Goal: Find specific page/section

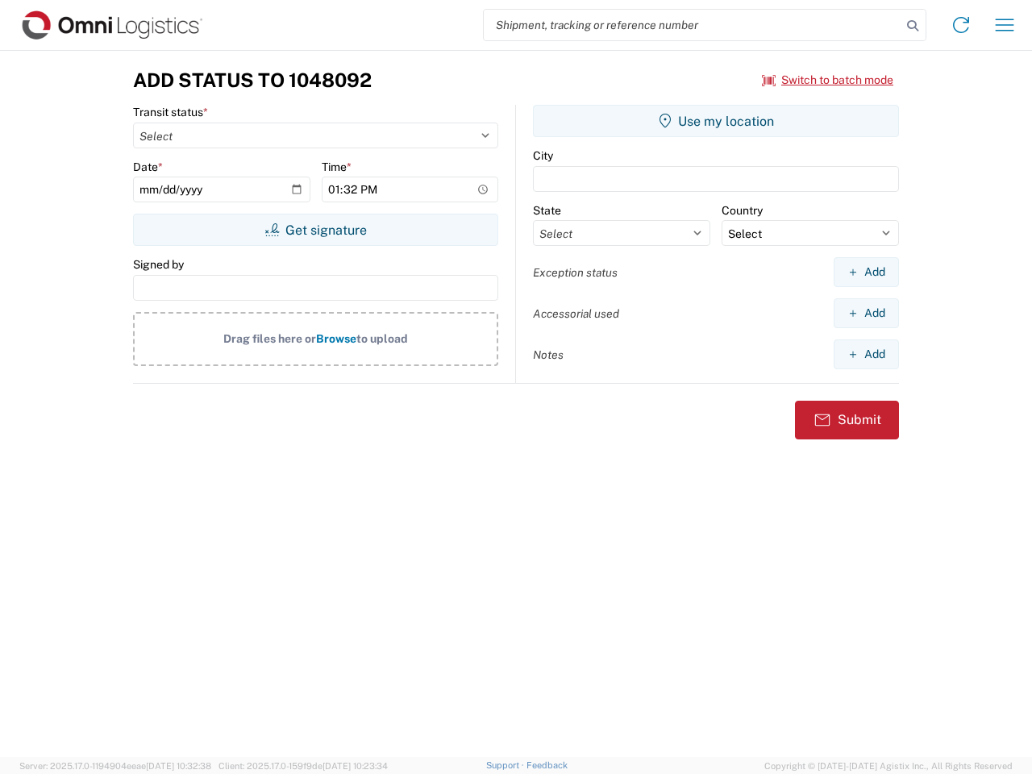
click at [692, 25] on input "search" at bounding box center [692, 25] width 417 height 31
click at [912, 26] on icon at bounding box center [912, 26] width 23 height 23
click at [961, 25] on icon at bounding box center [961, 25] width 26 height 26
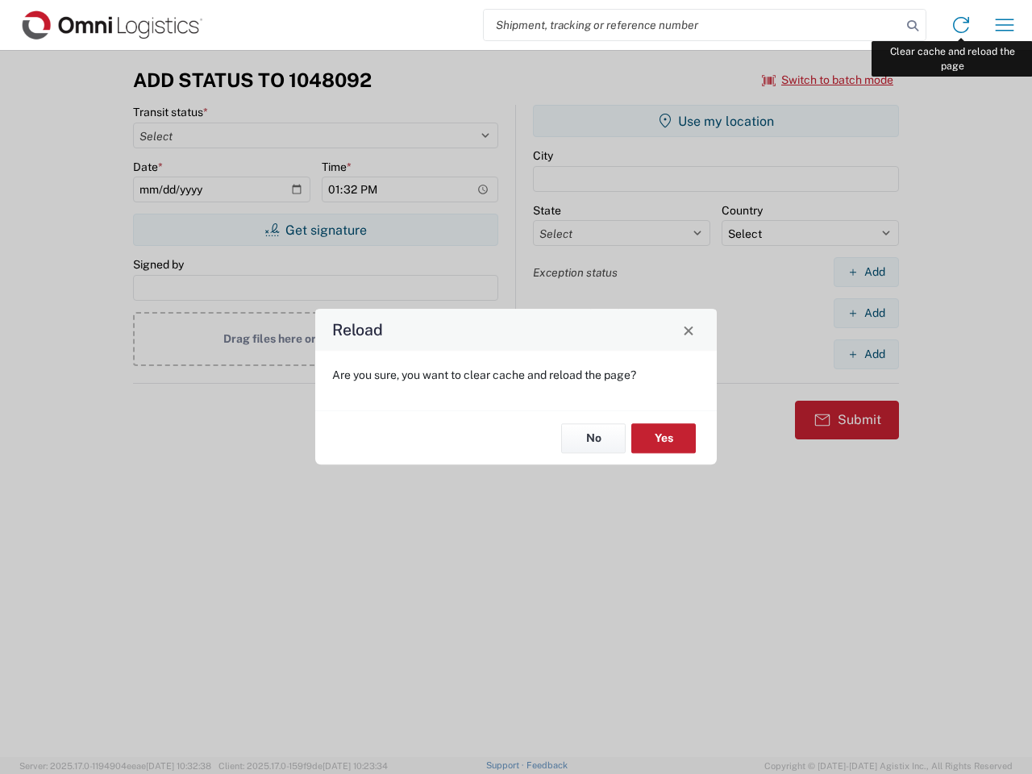
click at [1004, 25] on div "Reload Are you sure, you want to clear cache and reload the page? No Yes" at bounding box center [516, 387] width 1032 height 774
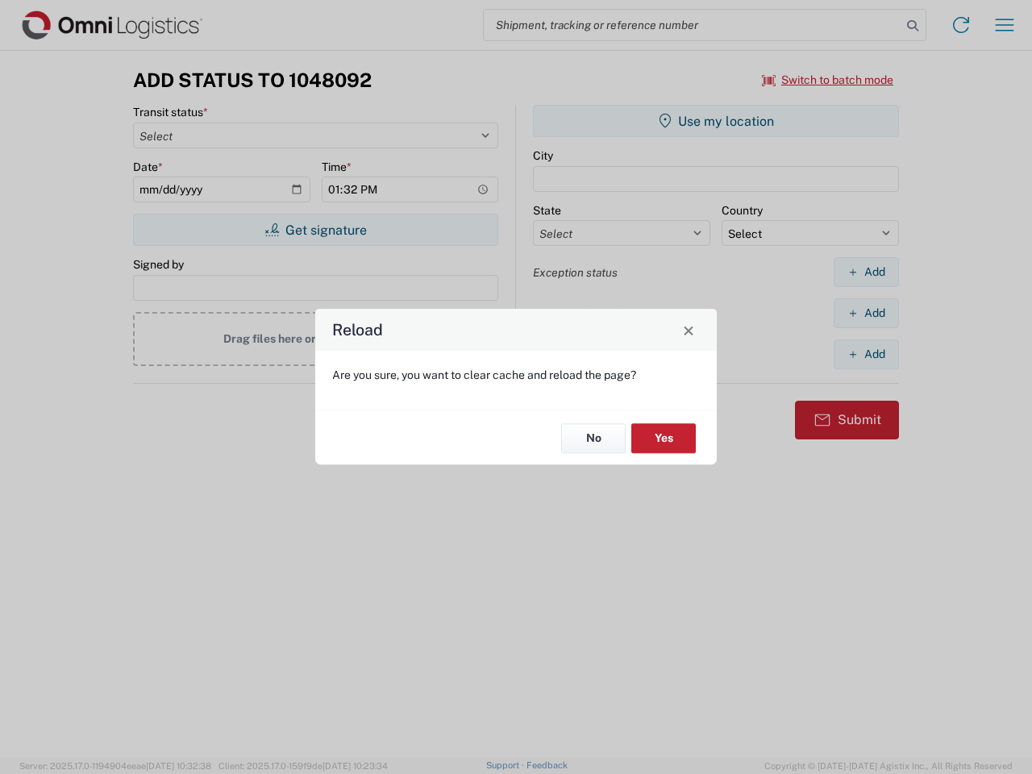
click at [828, 80] on div "Reload Are you sure, you want to clear cache and reload the page? No Yes" at bounding box center [516, 387] width 1032 height 774
click at [315, 230] on div "Reload Are you sure, you want to clear cache and reload the page? No Yes" at bounding box center [516, 387] width 1032 height 774
click at [716, 121] on div "Reload Are you sure, you want to clear cache and reload the page? No Yes" at bounding box center [516, 387] width 1032 height 774
click at [866, 272] on div "Reload Are you sure, you want to clear cache and reload the page? No Yes" at bounding box center [516, 387] width 1032 height 774
click at [866, 313] on div "Reload Are you sure, you want to clear cache and reload the page? No Yes" at bounding box center [516, 387] width 1032 height 774
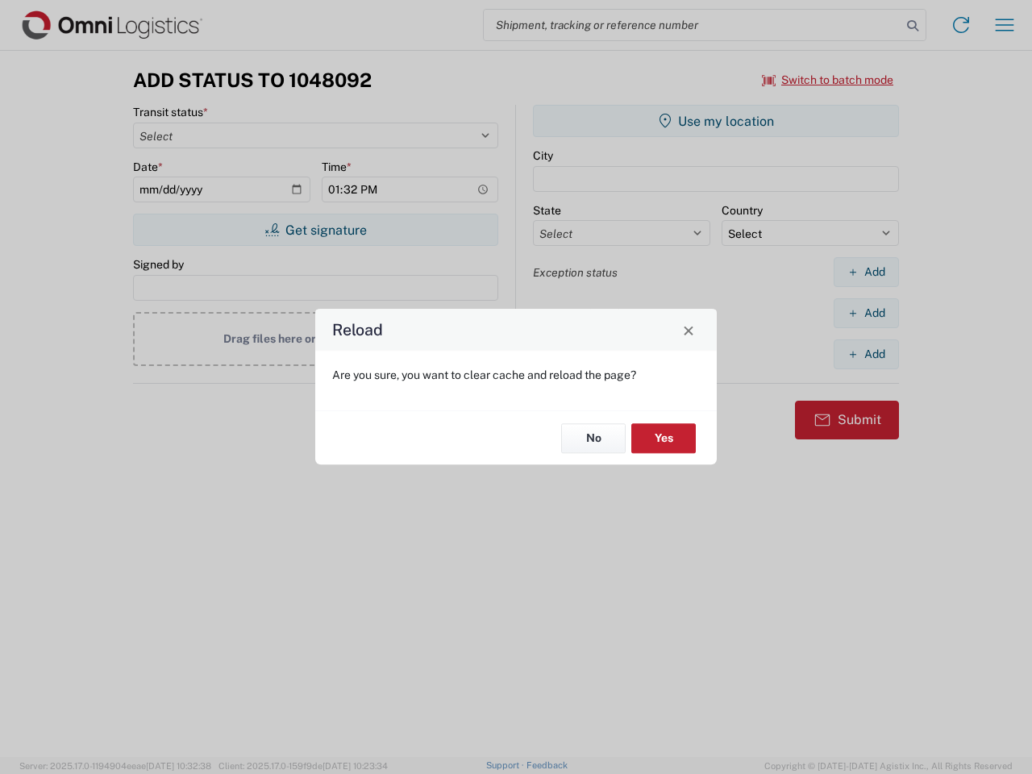
click at [866, 354] on div "Reload Are you sure, you want to clear cache and reload the page? No Yes" at bounding box center [516, 387] width 1032 height 774
